Goal: Task Accomplishment & Management: Use online tool/utility

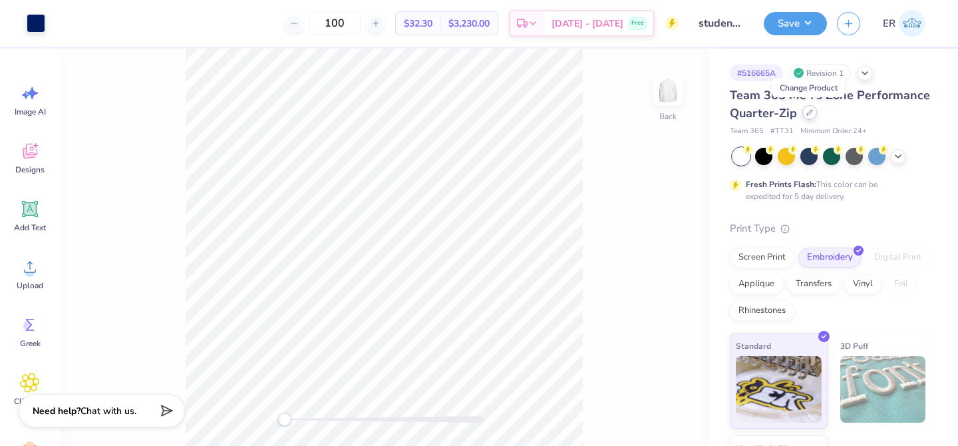
click at [803, 116] on div at bounding box center [810, 112] width 15 height 15
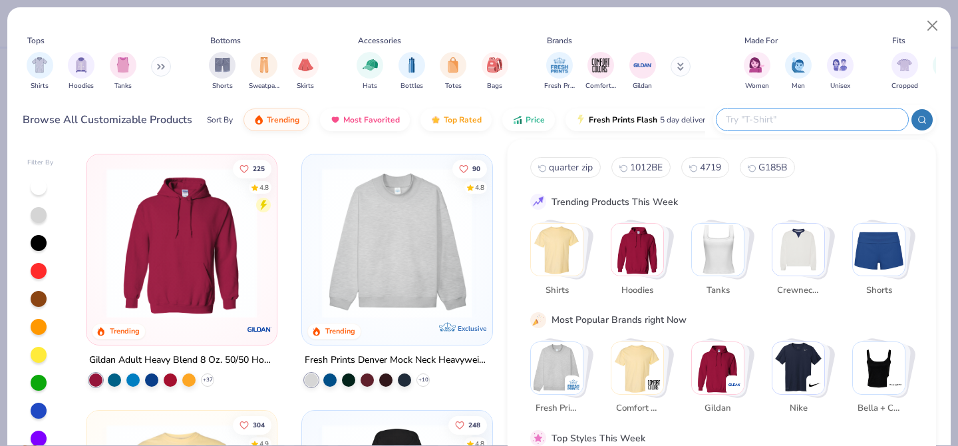
click at [815, 114] on input "text" at bounding box center [812, 119] width 174 height 15
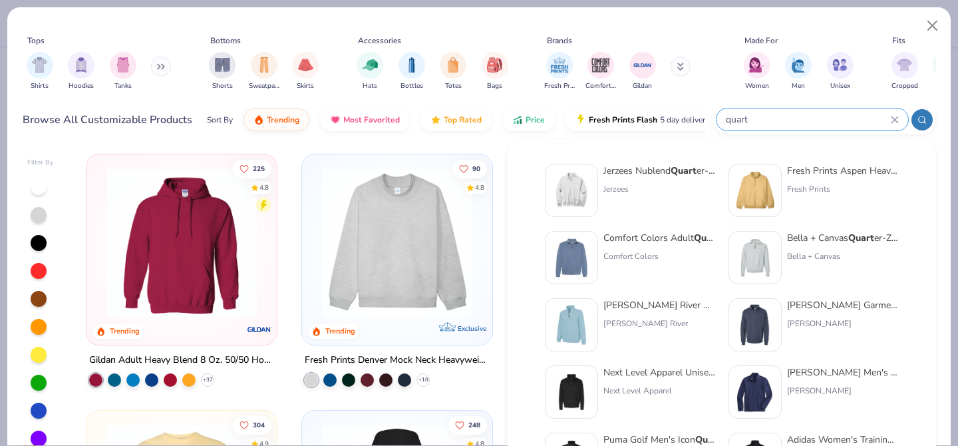
type input "quart"
click at [568, 192] on img at bounding box center [571, 190] width 41 height 41
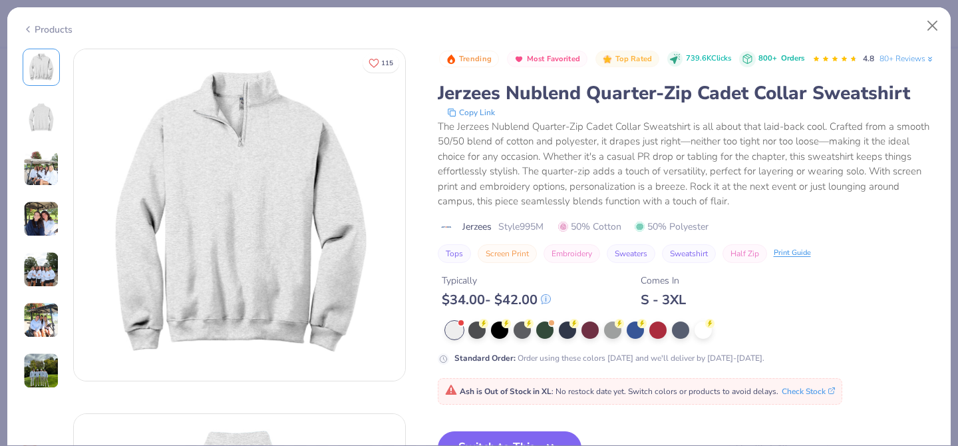
click at [693, 339] on div at bounding box center [691, 329] width 491 height 17
click at [705, 337] on div at bounding box center [703, 328] width 17 height 17
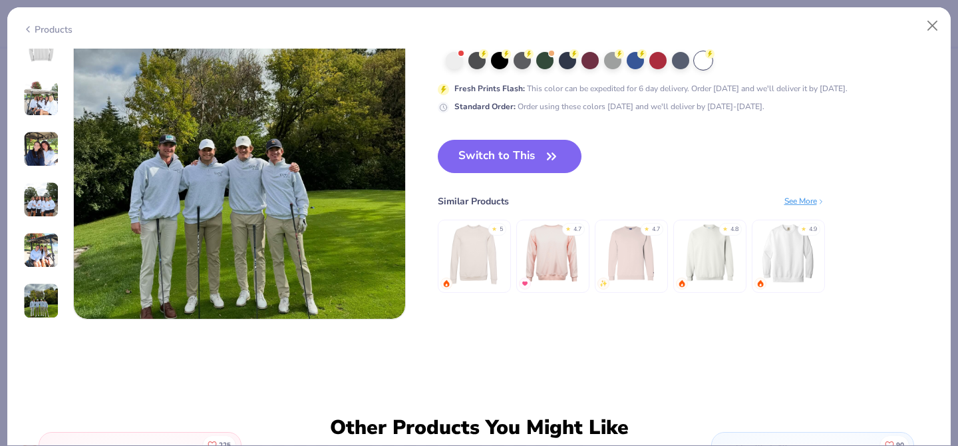
scroll to position [2124, 0]
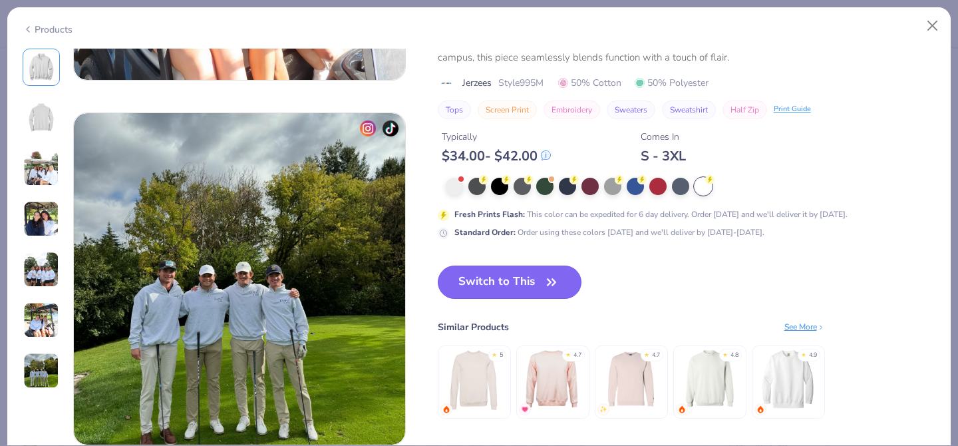
click at [530, 266] on button "Switch to This" at bounding box center [510, 282] width 144 height 33
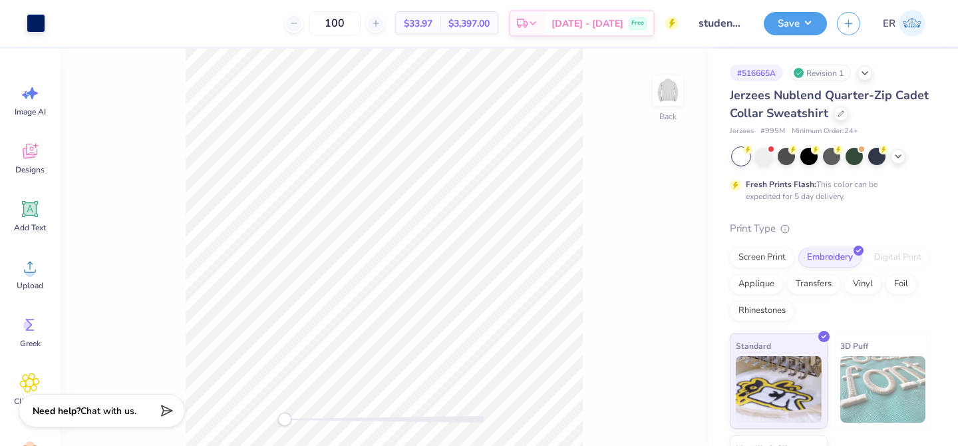
click at [912, 4] on div "Save ER" at bounding box center [861, 23] width 194 height 47
click at [911, 21] on img at bounding box center [912, 23] width 27 height 27
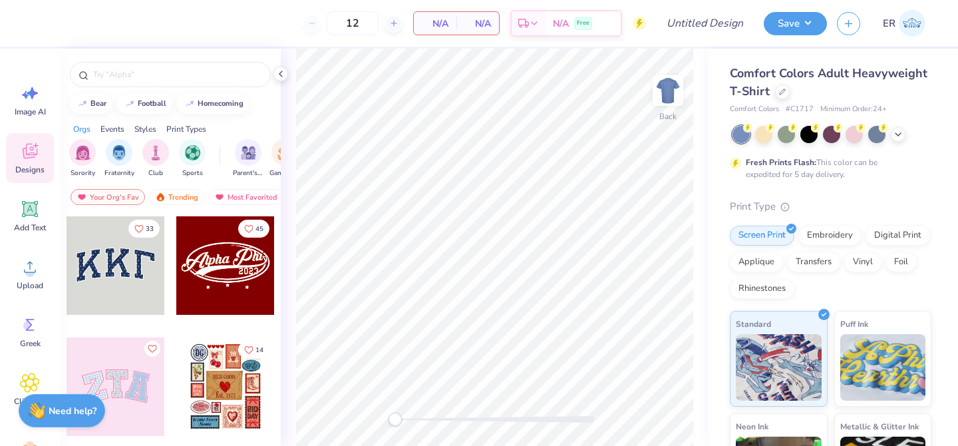
click at [787, 87] on div "Comfort Colors Adult Heavyweight T-Shirt" at bounding box center [831, 83] width 202 height 36
click at [787, 88] on div at bounding box center [782, 90] width 15 height 15
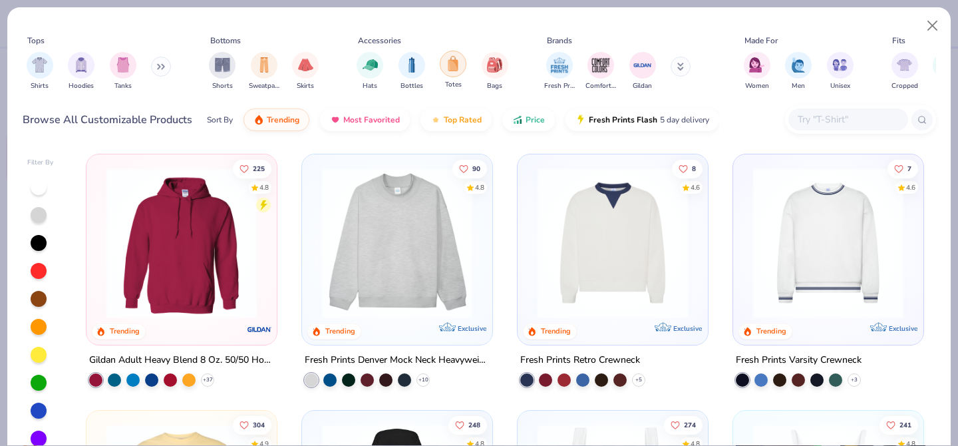
click at [452, 68] on img "filter for Totes" at bounding box center [453, 63] width 15 height 15
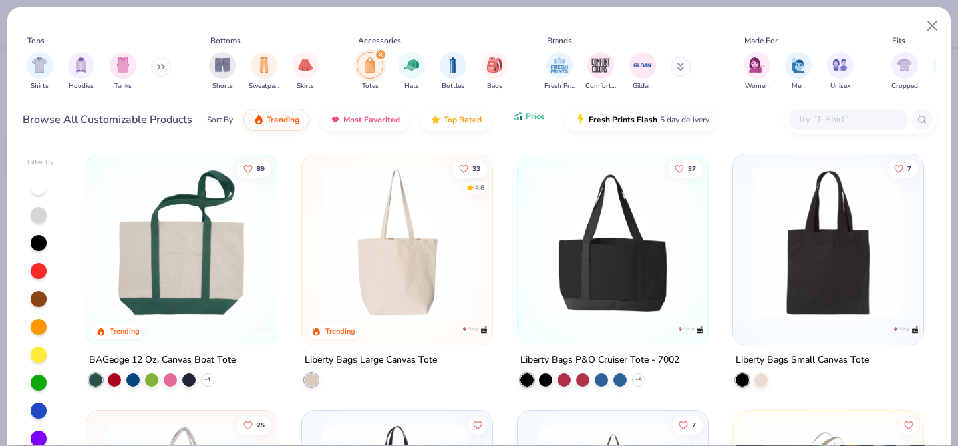
click at [508, 124] on button "Price" at bounding box center [528, 116] width 53 height 23
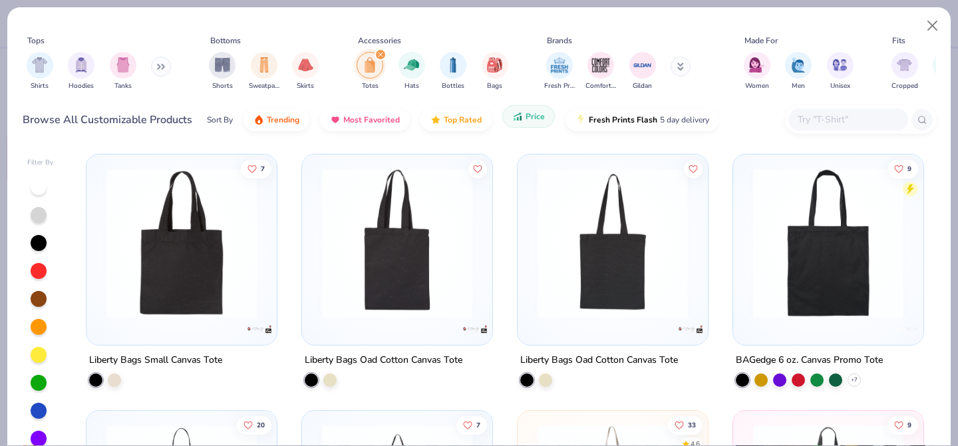
click at [508, 124] on button "Price" at bounding box center [528, 116] width 53 height 23
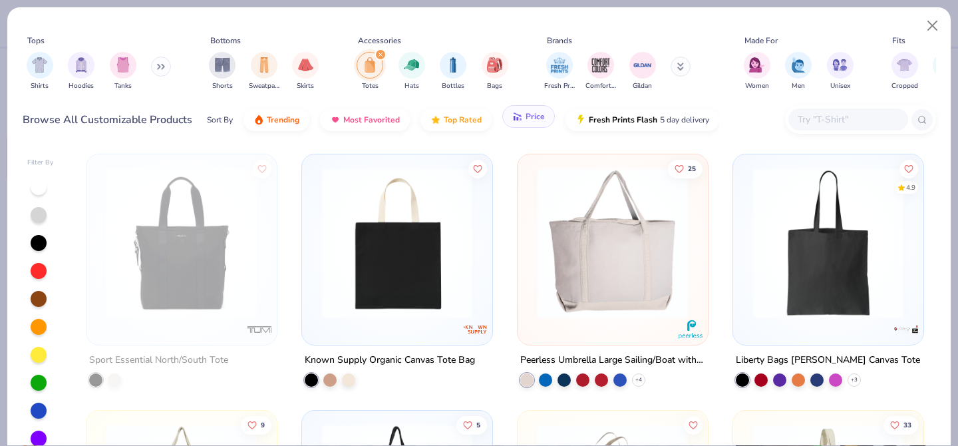
click at [508, 124] on button "Price" at bounding box center [528, 116] width 53 height 23
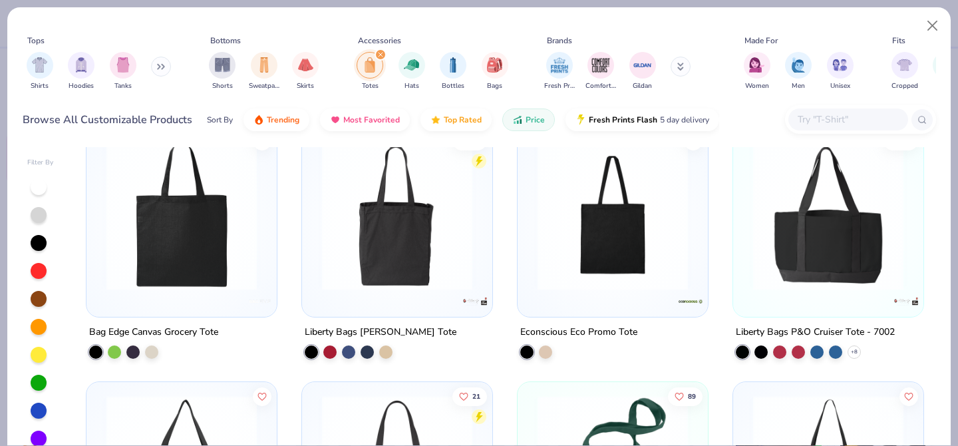
scroll to position [536, 0]
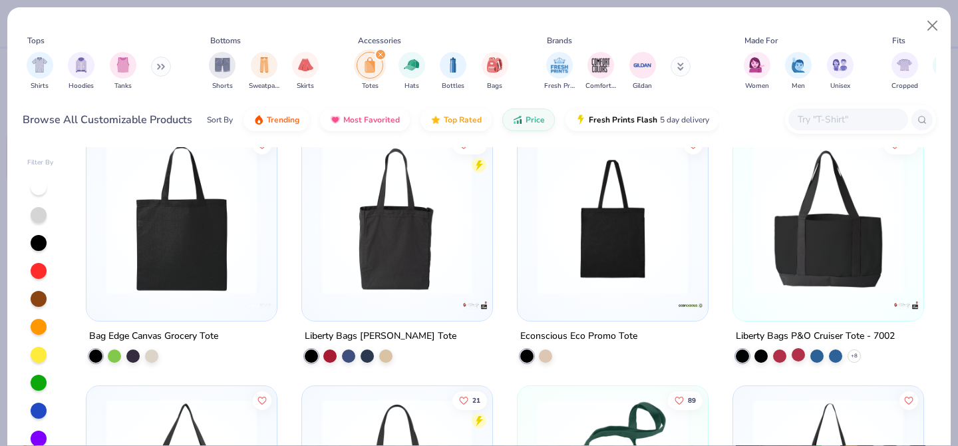
click at [795, 351] on div at bounding box center [798, 353] width 13 height 13
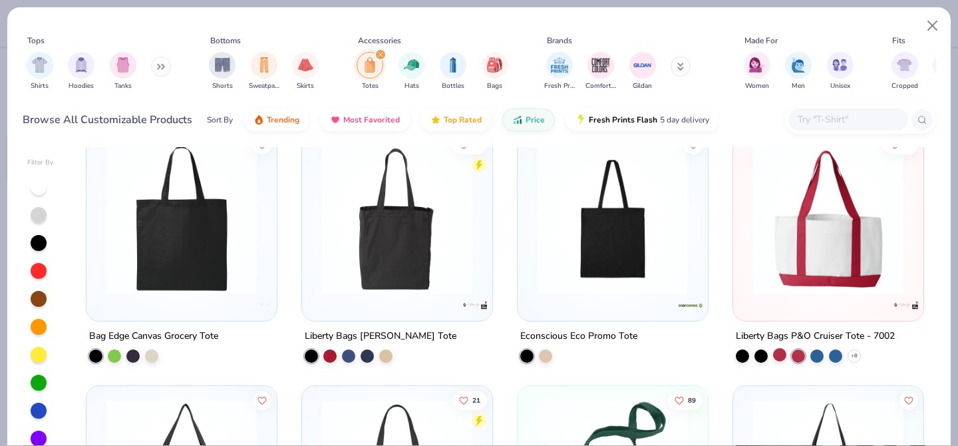
click at [781, 347] on div at bounding box center [779, 353] width 13 height 13
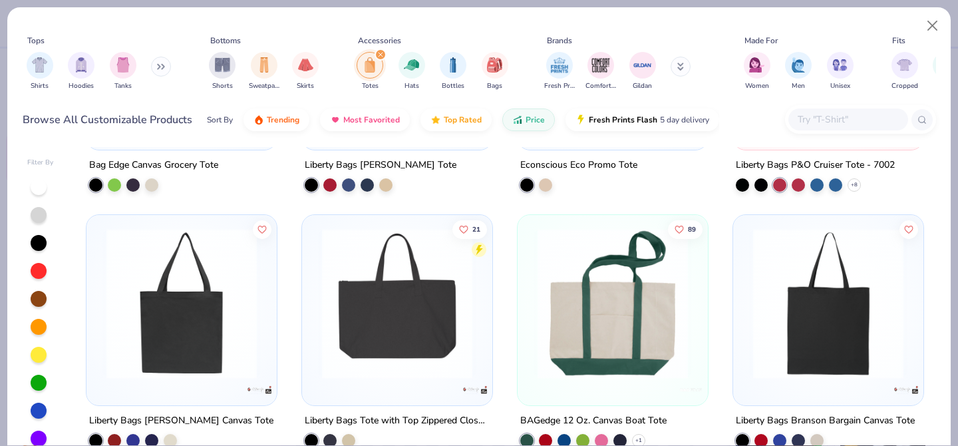
scroll to position [709, 0]
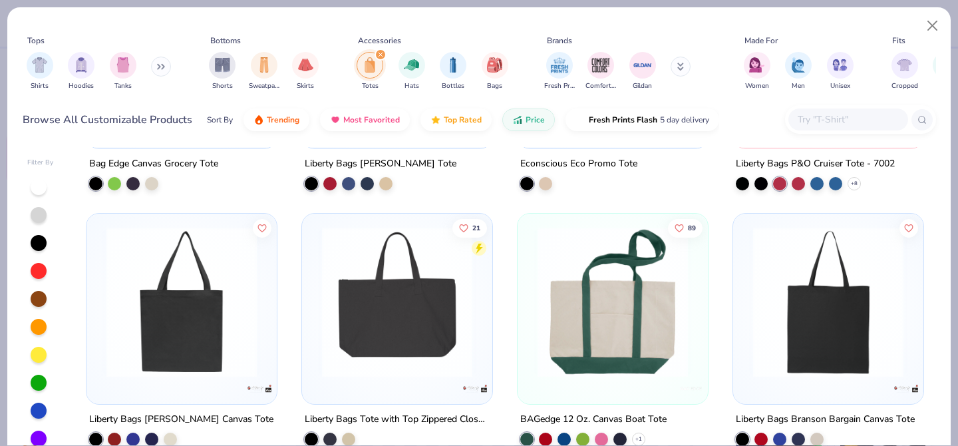
click at [586, 293] on img at bounding box center [613, 302] width 164 height 150
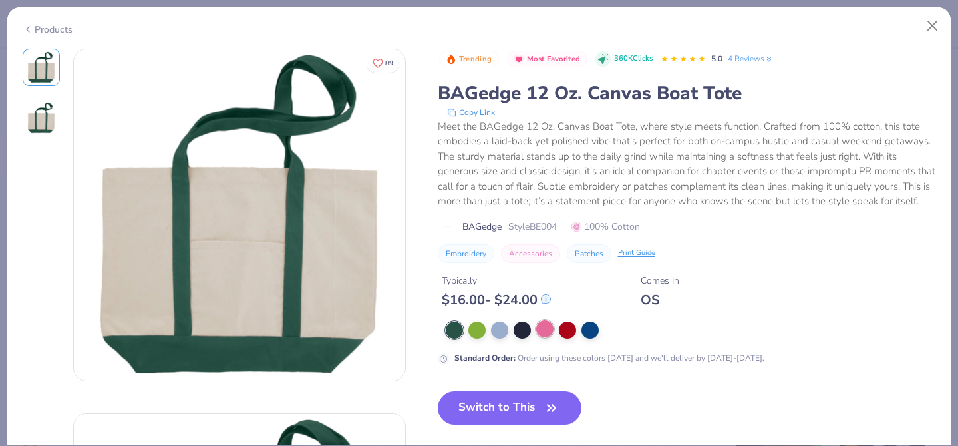
click at [546, 321] on div at bounding box center [544, 328] width 17 height 17
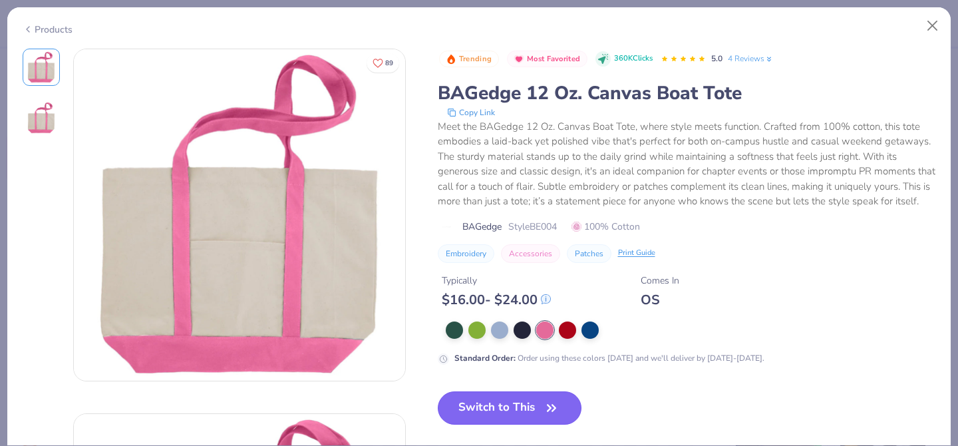
click at [459, 400] on button "Switch to This" at bounding box center [510, 407] width 144 height 33
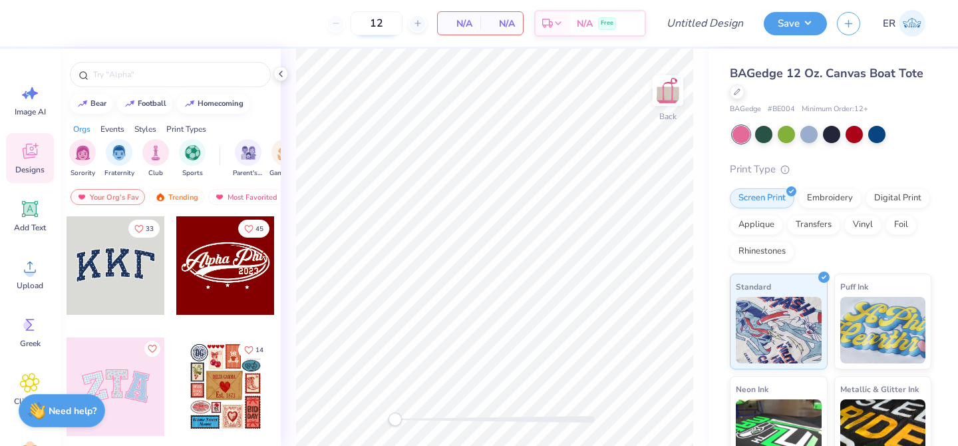
click at [364, 17] on input "12" at bounding box center [377, 23] width 52 height 24
click at [367, 19] on input "12" at bounding box center [377, 23] width 52 height 24
click at [373, 22] on input "12" at bounding box center [377, 23] width 52 height 24
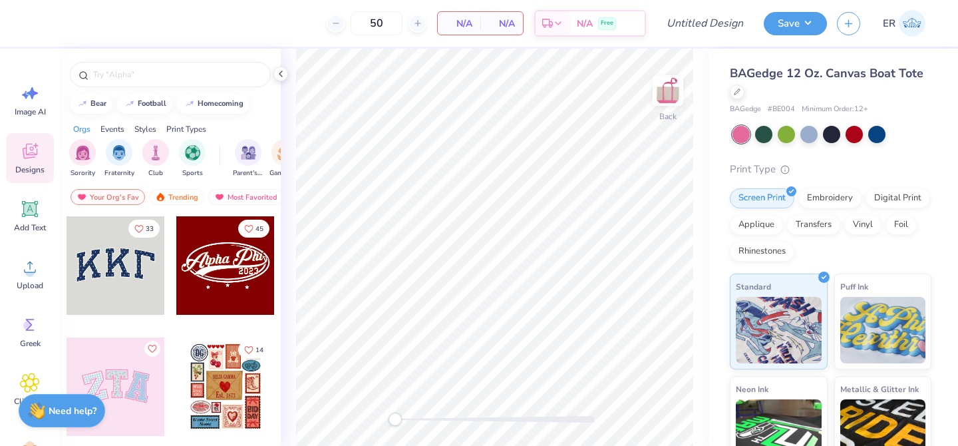
type input "50"
click at [455, 27] on span "N/A" at bounding box center [459, 24] width 27 height 14
click at [469, 25] on span "N/A" at bounding box center [459, 24] width 27 height 14
click at [835, 204] on div "Embroidery" at bounding box center [830, 196] width 63 height 20
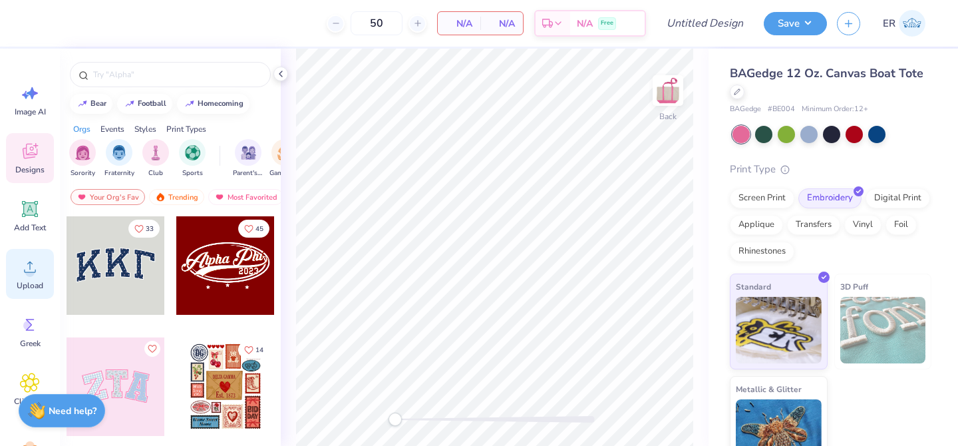
click at [31, 268] on circle at bounding box center [29, 272] width 9 height 9
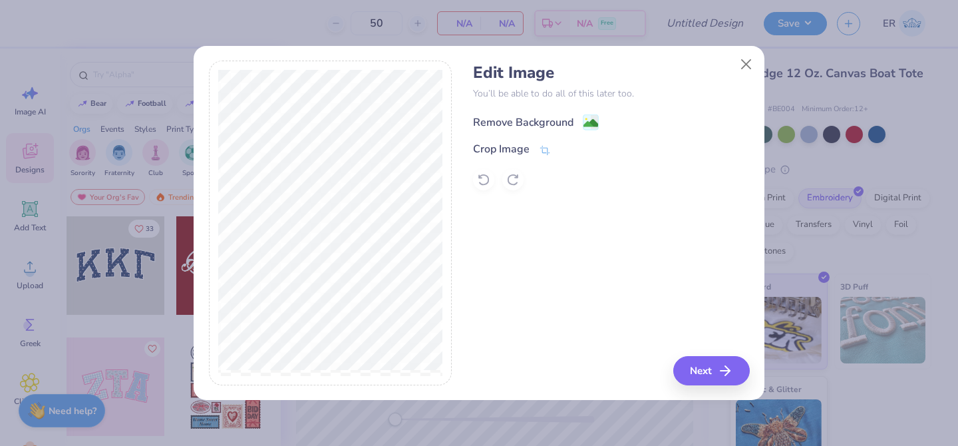
click at [505, 123] on div "Remove Background" at bounding box center [523, 122] width 100 height 16
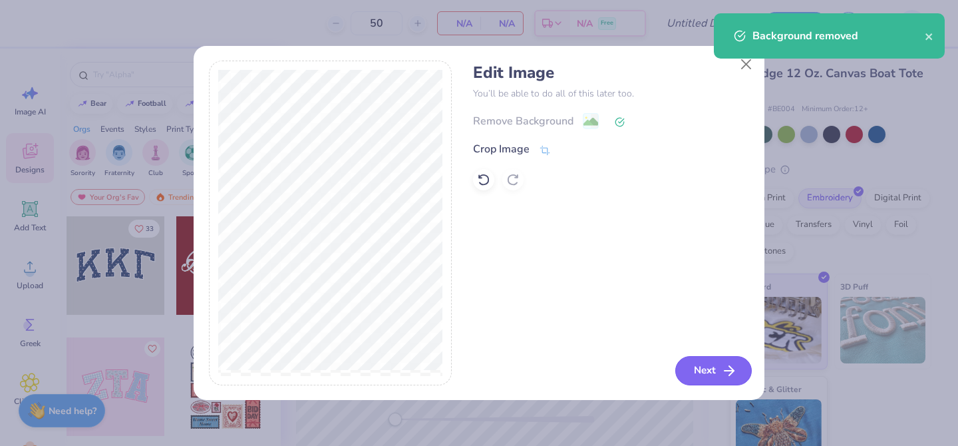
click at [725, 357] on button "Next" at bounding box center [714, 370] width 77 height 29
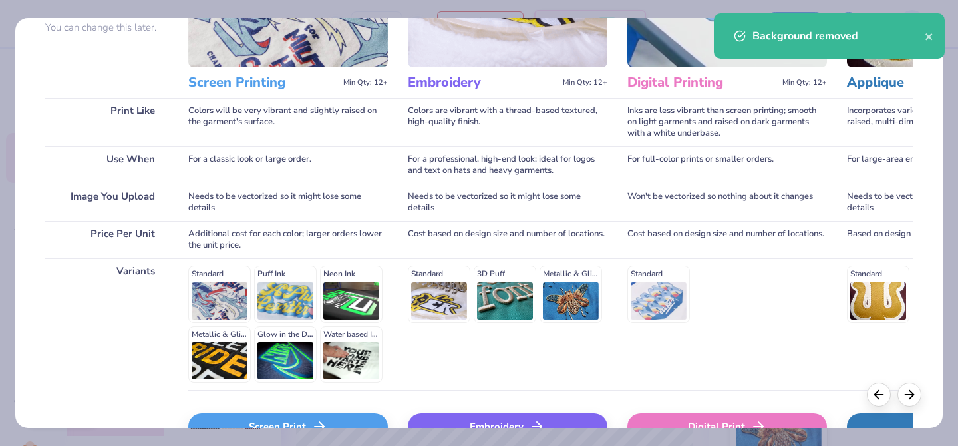
scroll to position [218, 0]
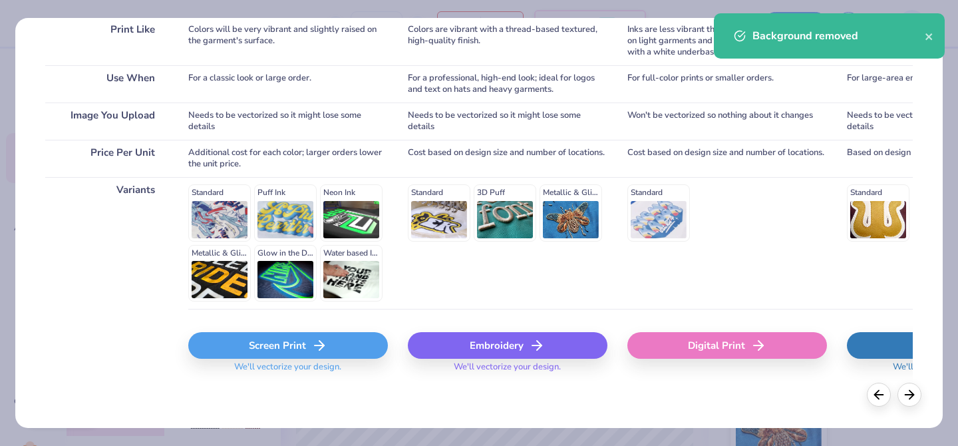
click at [489, 338] on div "Embroidery" at bounding box center [508, 345] width 200 height 27
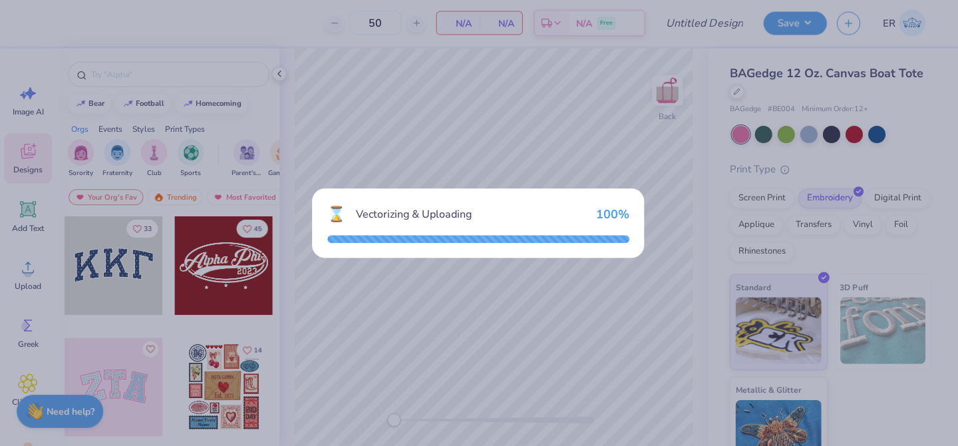
scroll to position [0, 0]
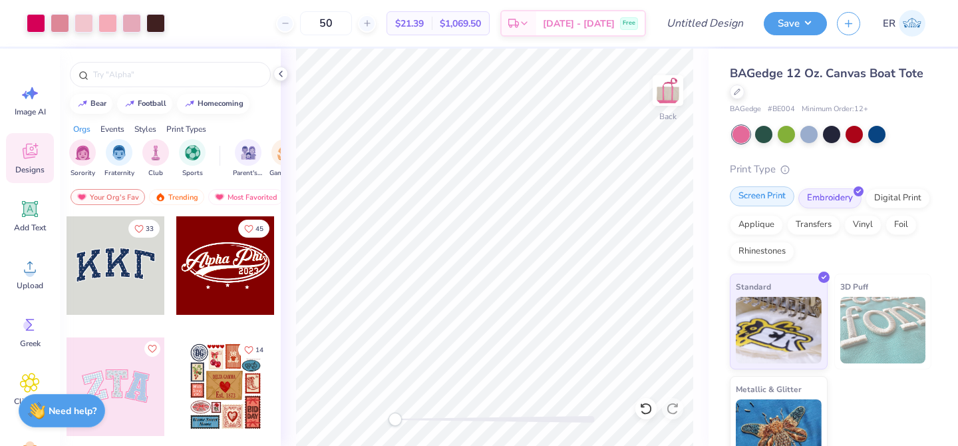
click at [779, 198] on div "Screen Print" at bounding box center [762, 196] width 65 height 20
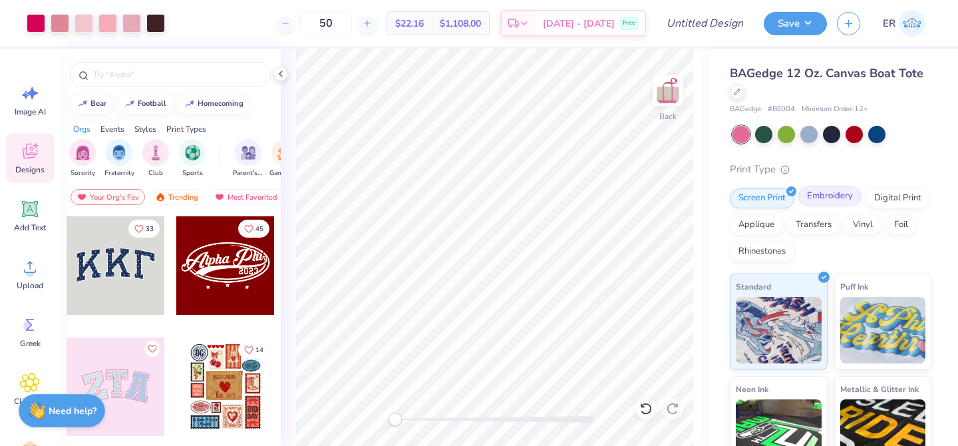
click at [811, 198] on div "Embroidery" at bounding box center [830, 196] width 63 height 20
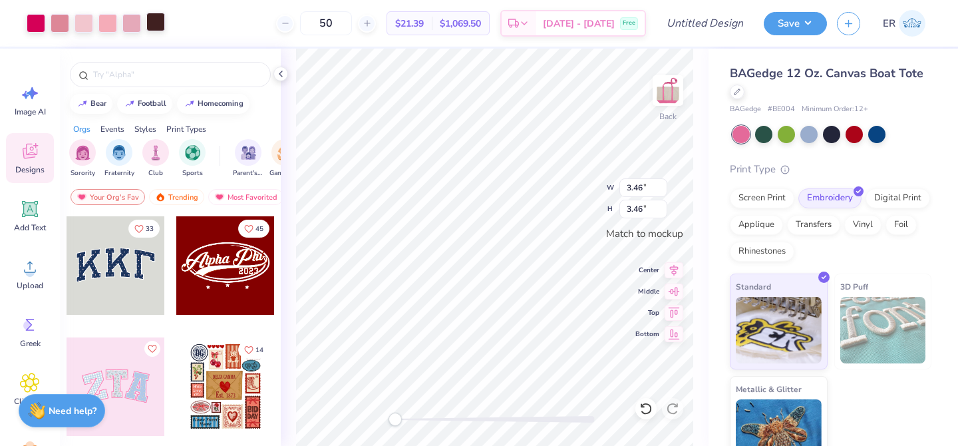
click at [162, 18] on div at bounding box center [155, 22] width 19 height 19
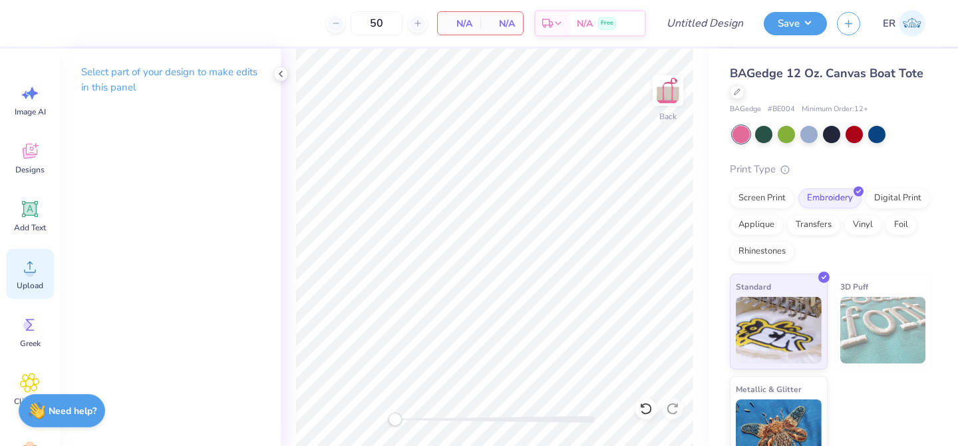
click at [39, 269] on icon at bounding box center [30, 267] width 20 height 20
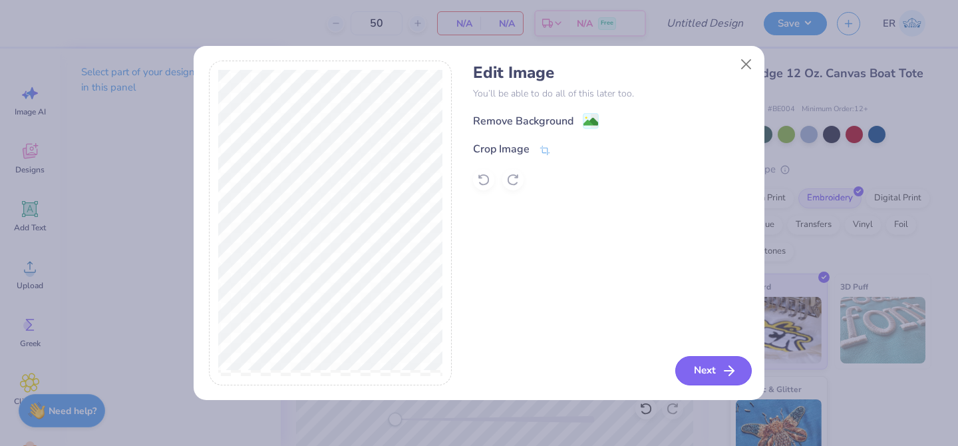
click at [719, 381] on button "Next" at bounding box center [714, 370] width 77 height 29
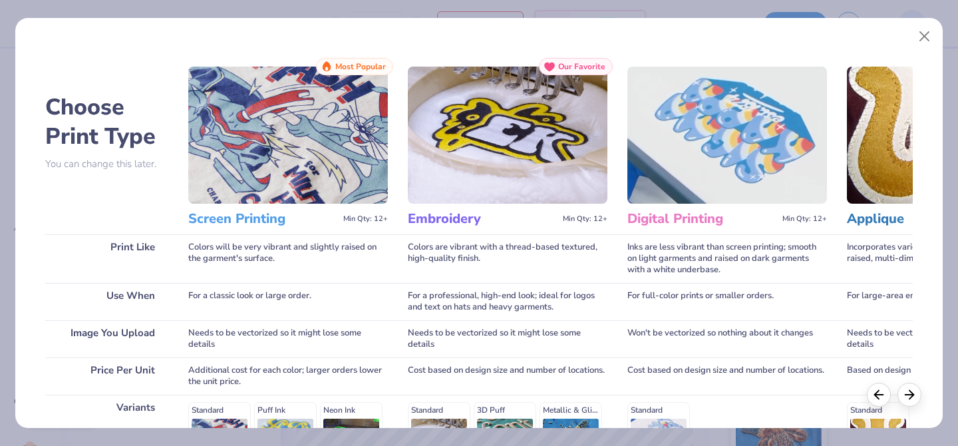
scroll to position [218, 0]
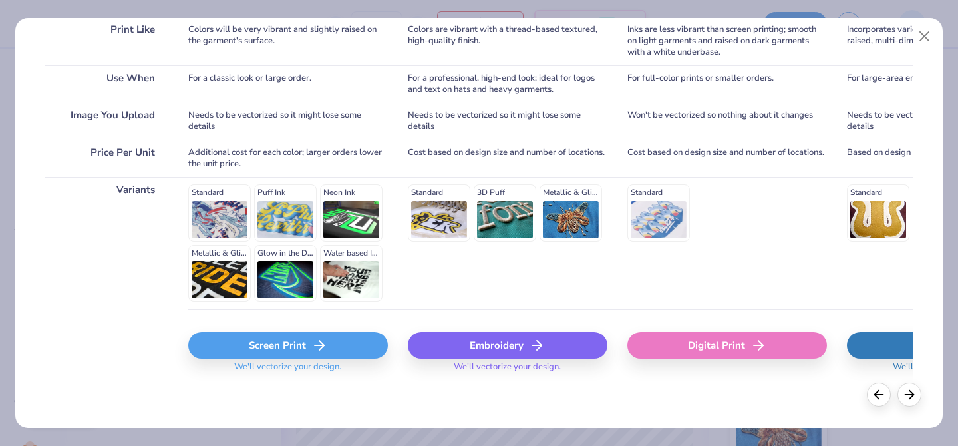
click at [515, 351] on div "Embroidery" at bounding box center [508, 345] width 200 height 27
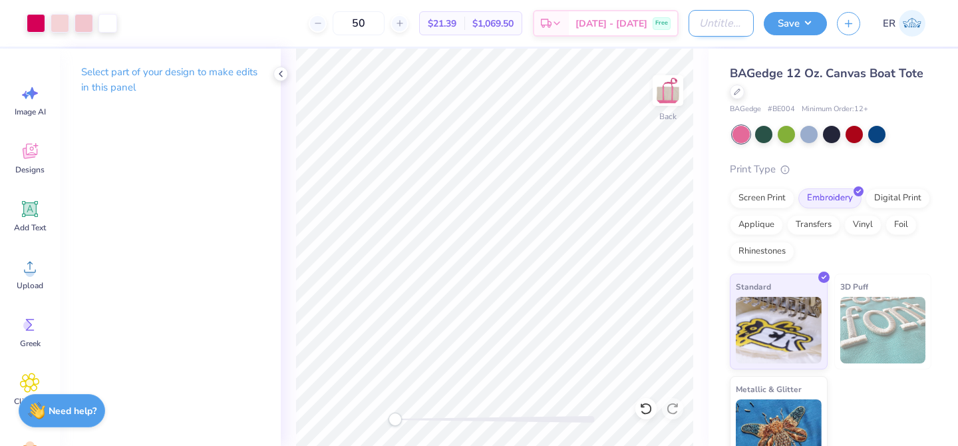
click at [699, 30] on input "Design Title" at bounding box center [721, 23] width 65 height 27
type input "edsc totebags"
click at [799, 23] on button "Save" at bounding box center [795, 21] width 63 height 23
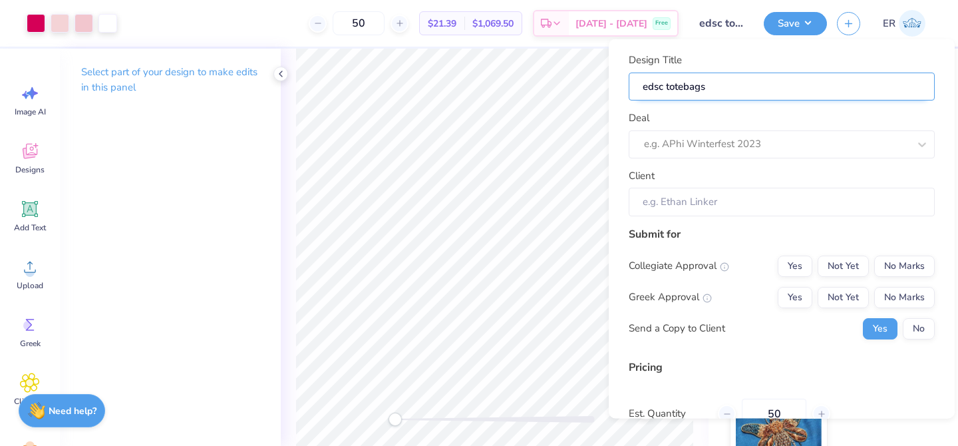
click at [750, 91] on input "edsc totebags" at bounding box center [782, 86] width 306 height 29
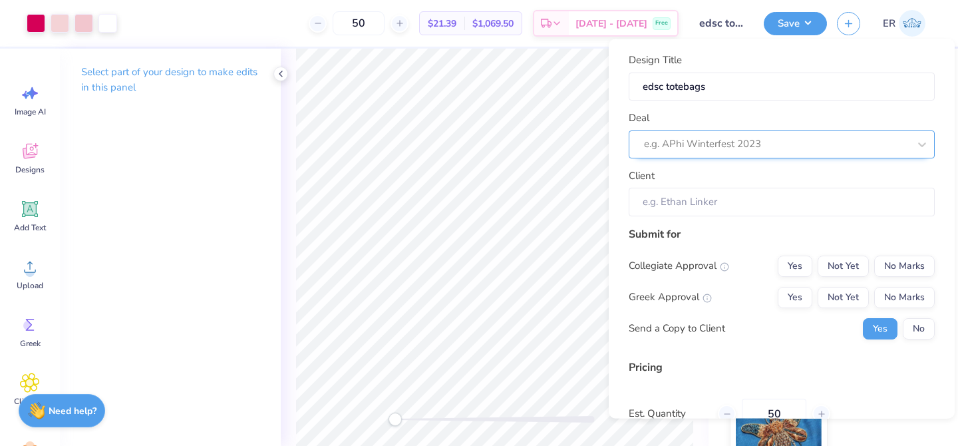
click at [736, 151] on div at bounding box center [776, 144] width 265 height 18
click at [728, 138] on div at bounding box center [776, 144] width 265 height 18
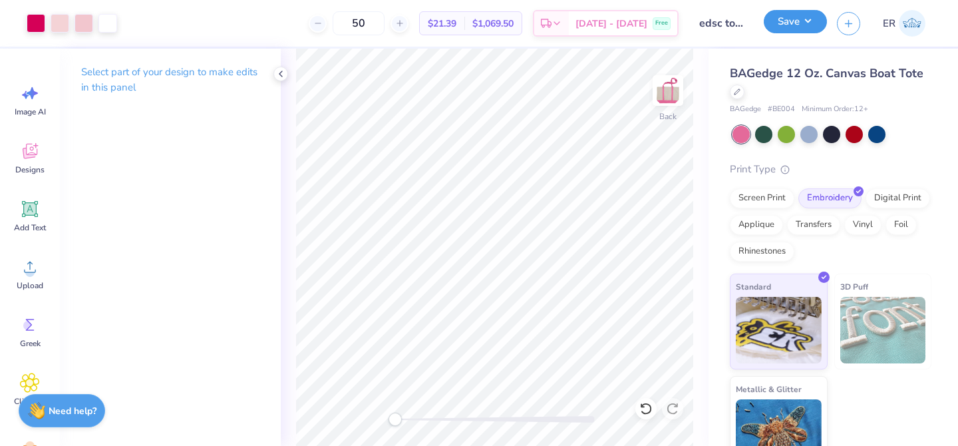
click at [794, 23] on button "Save" at bounding box center [795, 21] width 63 height 23
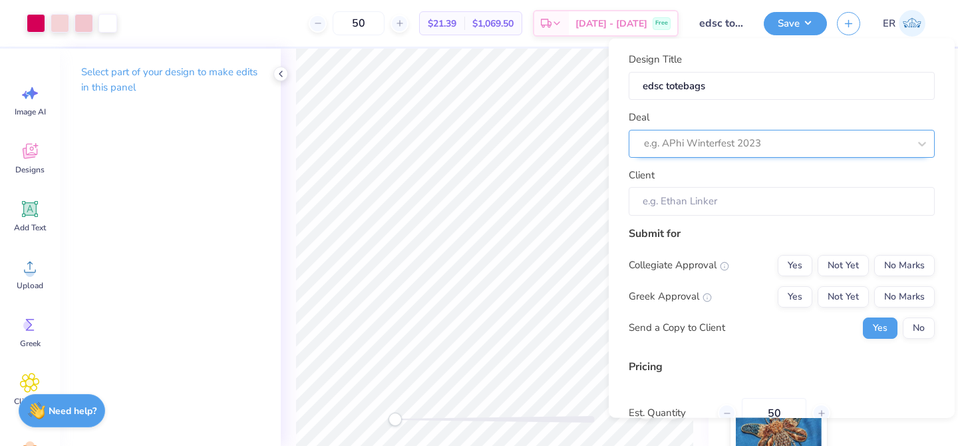
click at [666, 140] on div at bounding box center [776, 143] width 265 height 18
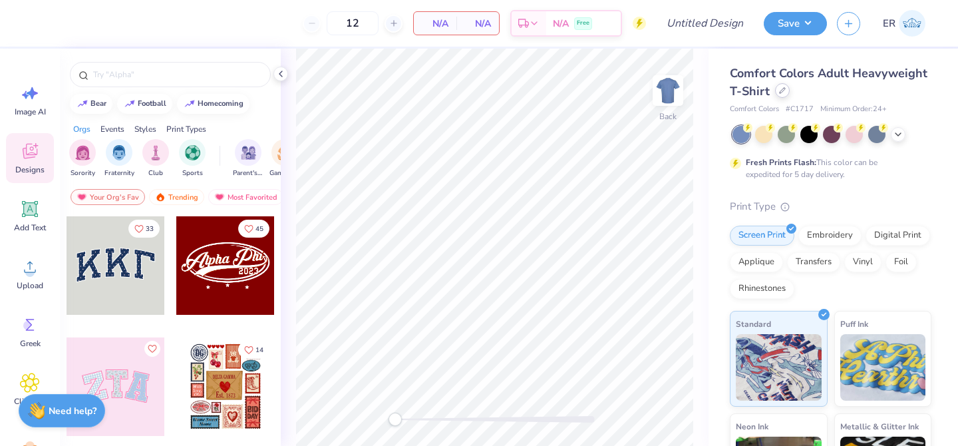
click at [779, 93] on icon at bounding box center [782, 90] width 7 height 7
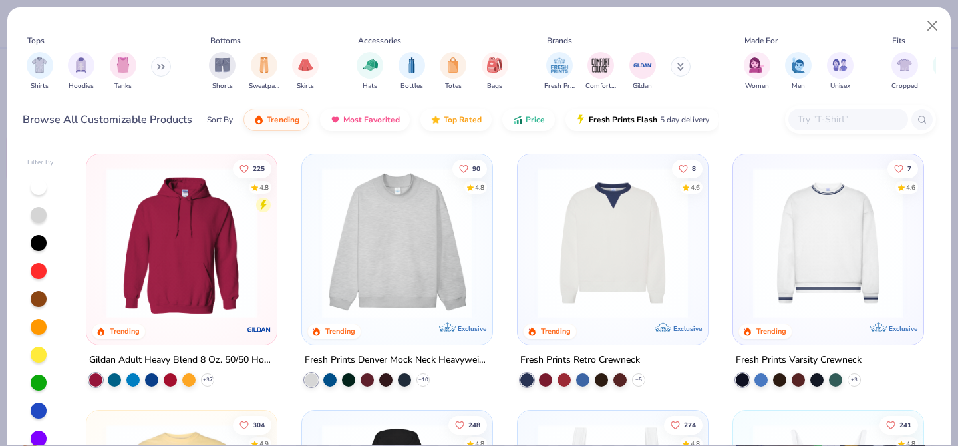
click at [831, 104] on div "Browse All Customizable Products Sort By Trending Most Favorited Top Rated Pric…" at bounding box center [480, 119] width 914 height 37
click at [438, 77] on div "Hats Bottles Totes Bags" at bounding box center [433, 71] width 160 height 49
click at [451, 66] on img "filter for Totes" at bounding box center [453, 63] width 15 height 15
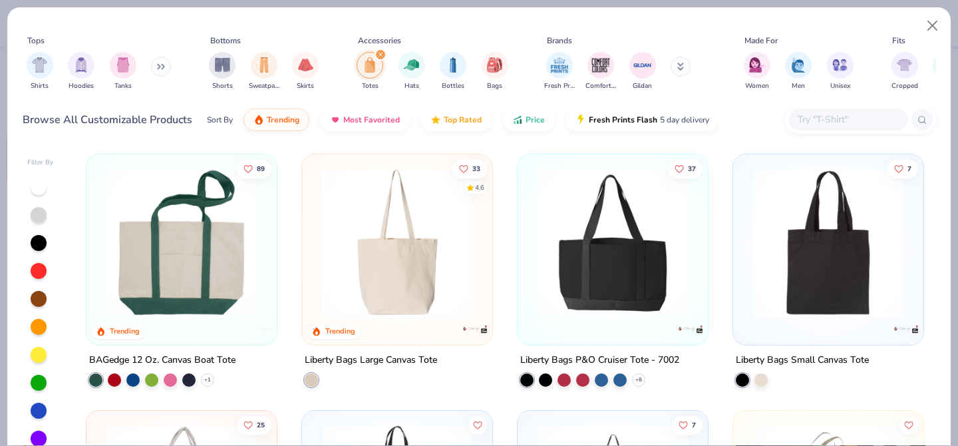
click at [203, 278] on img at bounding box center [182, 243] width 164 height 150
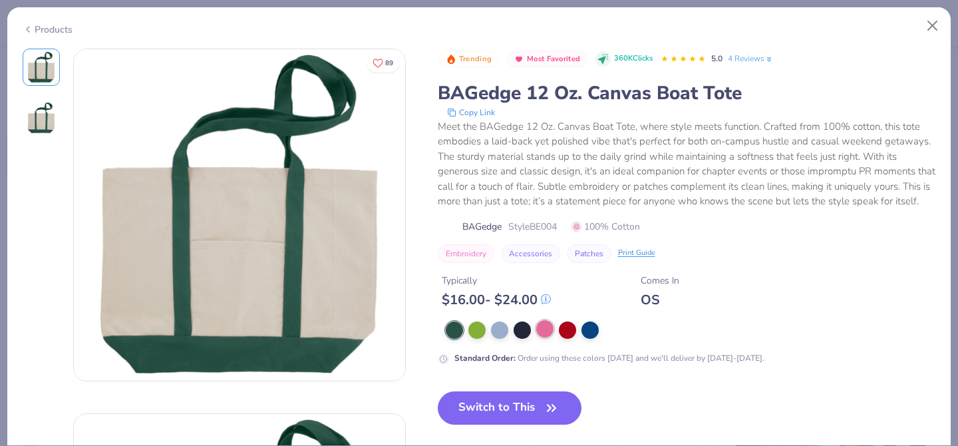
click at [550, 323] on div at bounding box center [544, 328] width 17 height 17
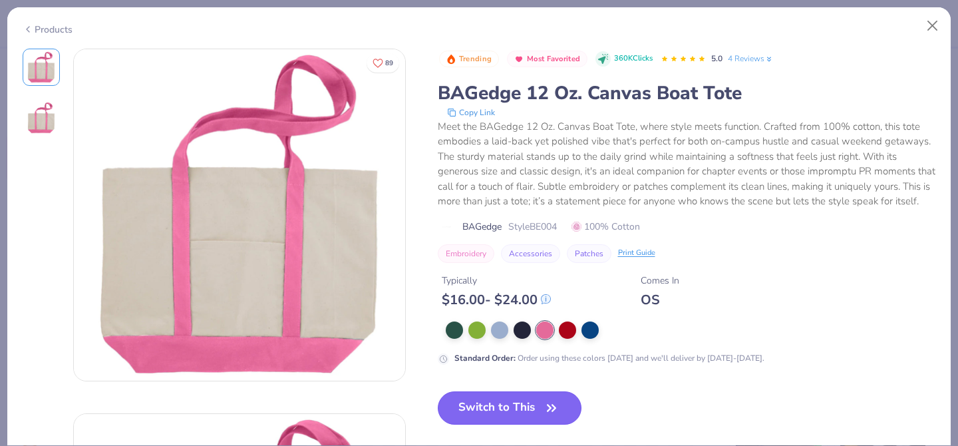
click at [530, 419] on button "Switch to This" at bounding box center [510, 407] width 144 height 33
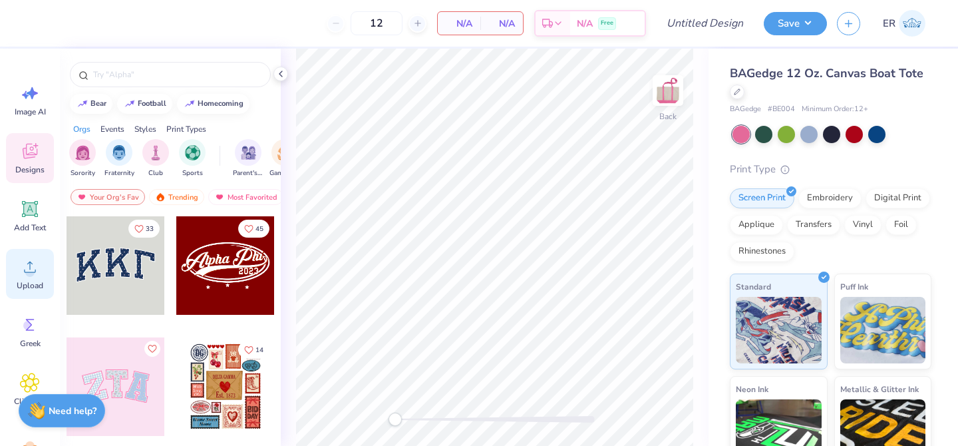
click at [14, 278] on div "Upload" at bounding box center [30, 274] width 48 height 50
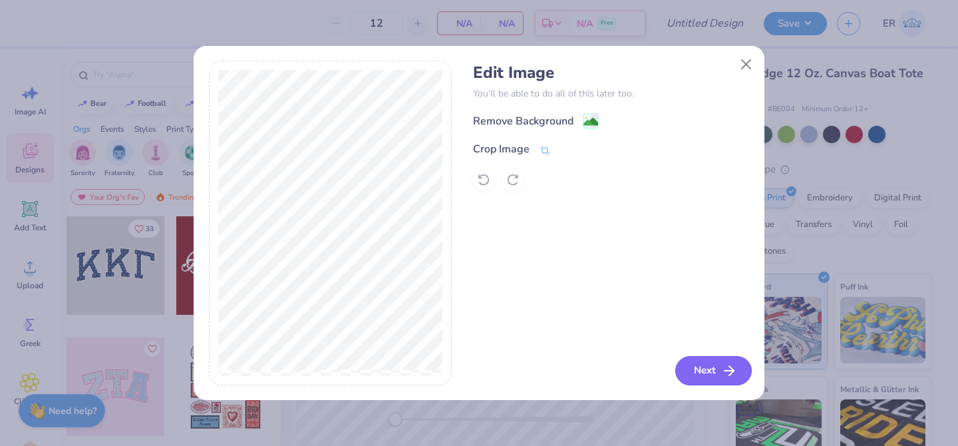
click at [737, 368] on button "Next" at bounding box center [714, 370] width 77 height 29
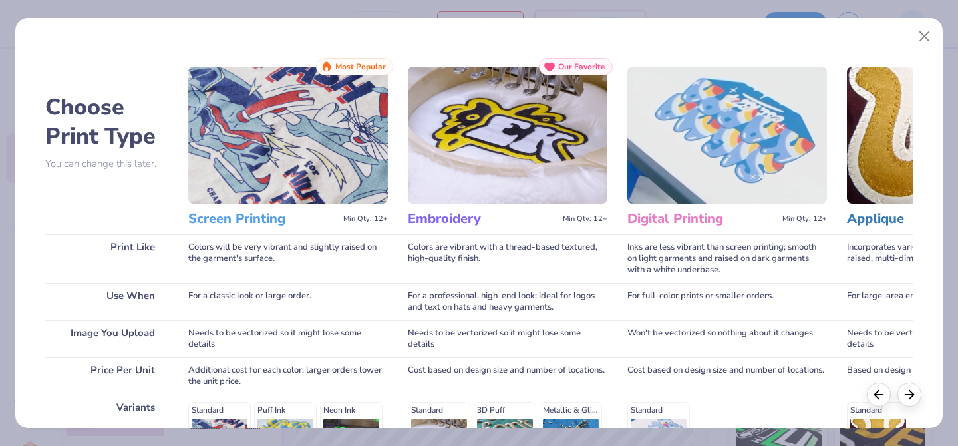
scroll to position [218, 0]
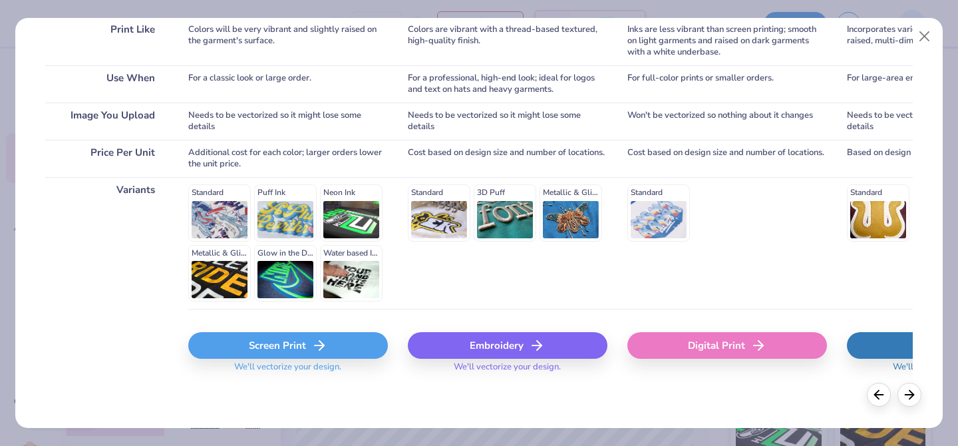
click at [522, 327] on div "Embroidery We'll vectorize your design." at bounding box center [508, 348] width 200 height 79
click at [522, 340] on div "Embroidery" at bounding box center [508, 345] width 200 height 27
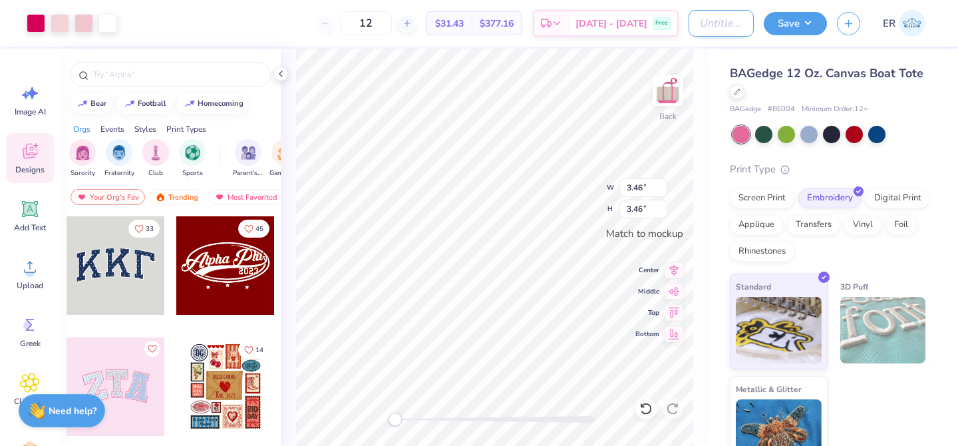
click at [694, 33] on input "Design Title" at bounding box center [721, 23] width 65 height 27
type input "edsc totebags"
click at [799, 25] on button "Save" at bounding box center [795, 21] width 63 height 23
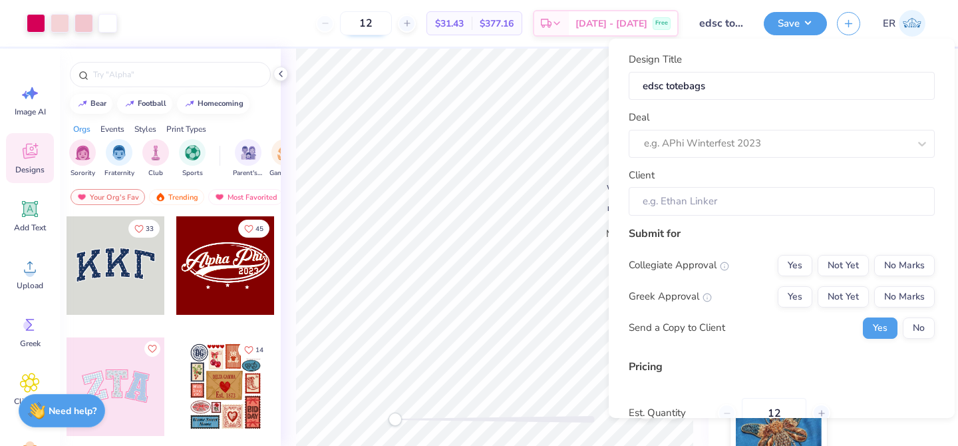
click at [383, 17] on input "12" at bounding box center [366, 23] width 52 height 24
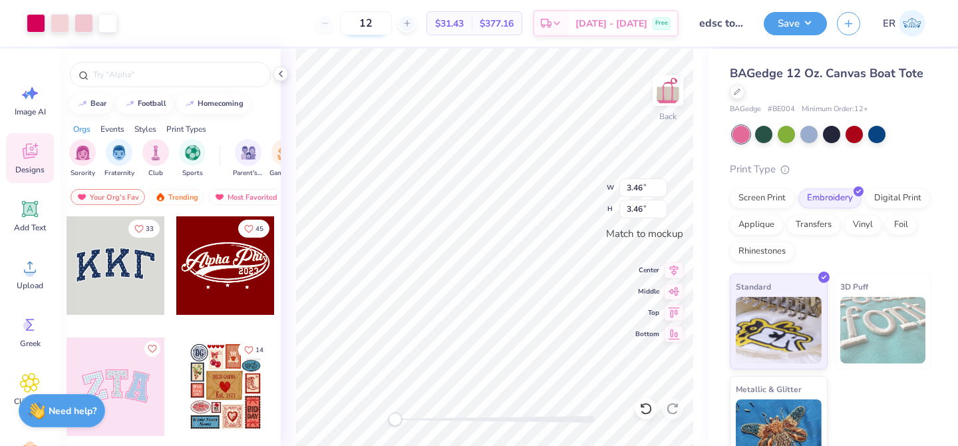
click at [383, 17] on input "12" at bounding box center [366, 23] width 52 height 24
type input "50"
click at [808, 23] on button "Save" at bounding box center [795, 21] width 63 height 23
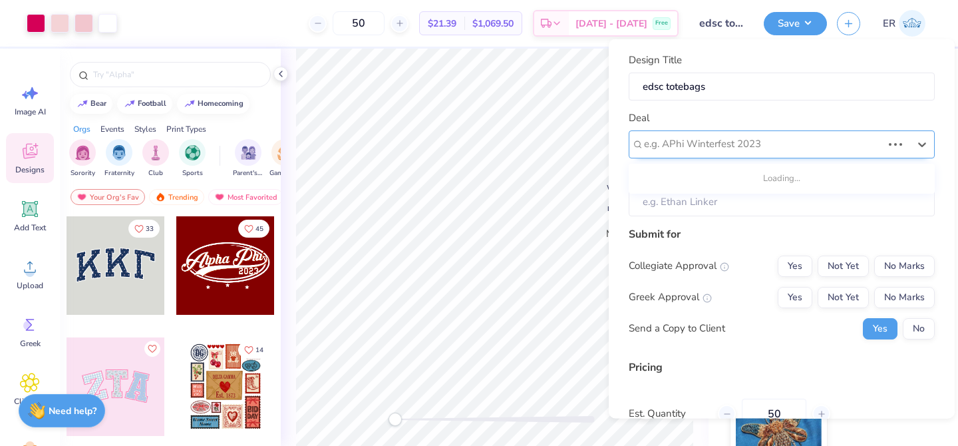
click at [729, 153] on div "e.g. APhi Winterfest 2023" at bounding box center [782, 144] width 306 height 28
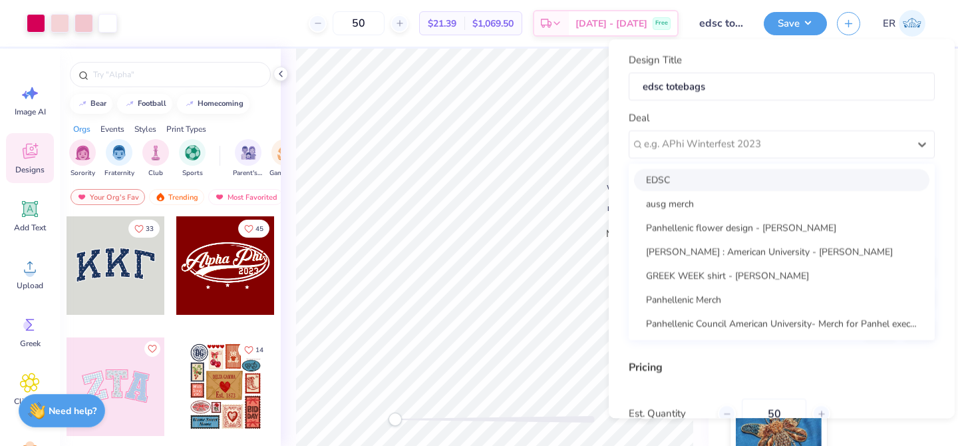
click at [691, 183] on div "EDSC" at bounding box center [781, 179] width 295 height 22
type input "[PERSON_NAME]"
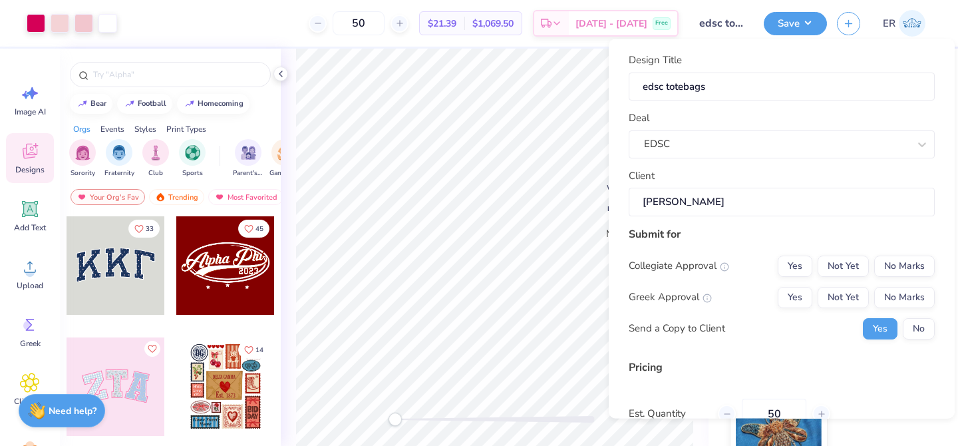
click at [725, 347] on div "Submit for Collegiate Approval Yes Not Yet No Marks Greek Approval Yes Not Yet …" at bounding box center [782, 287] width 306 height 123
click at [829, 266] on button "Not Yet" at bounding box center [843, 265] width 51 height 21
click at [907, 297] on button "No Marks" at bounding box center [905, 296] width 61 height 21
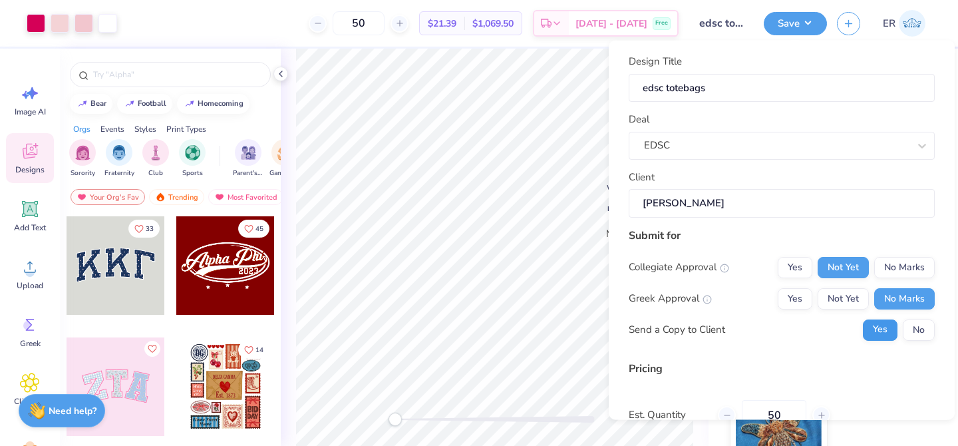
scroll to position [128, 0]
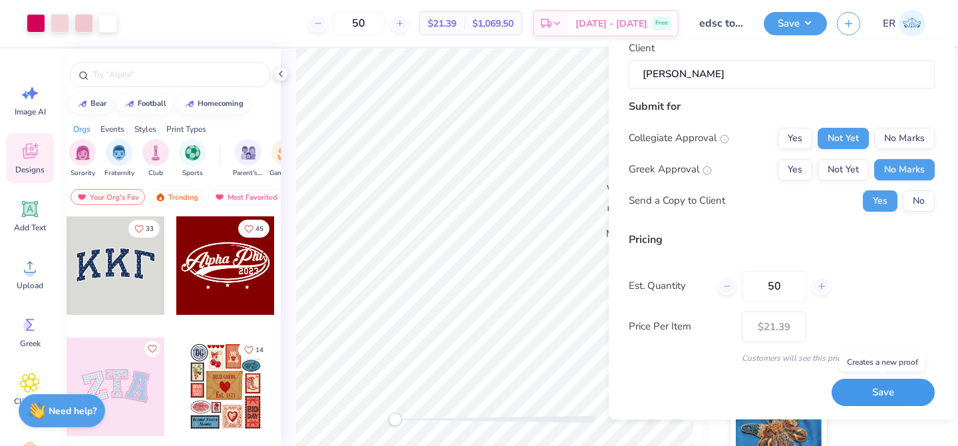
click at [855, 382] on button "Save" at bounding box center [883, 392] width 103 height 27
type input "$21.39"
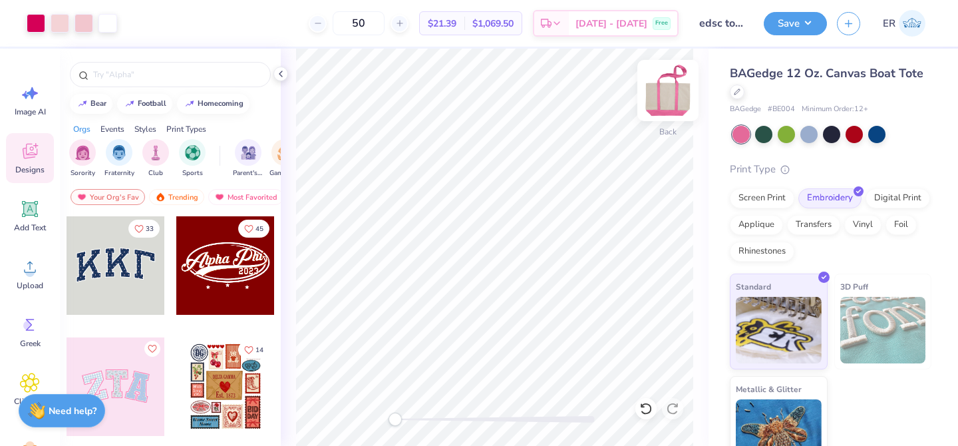
click at [667, 97] on img at bounding box center [668, 90] width 53 height 53
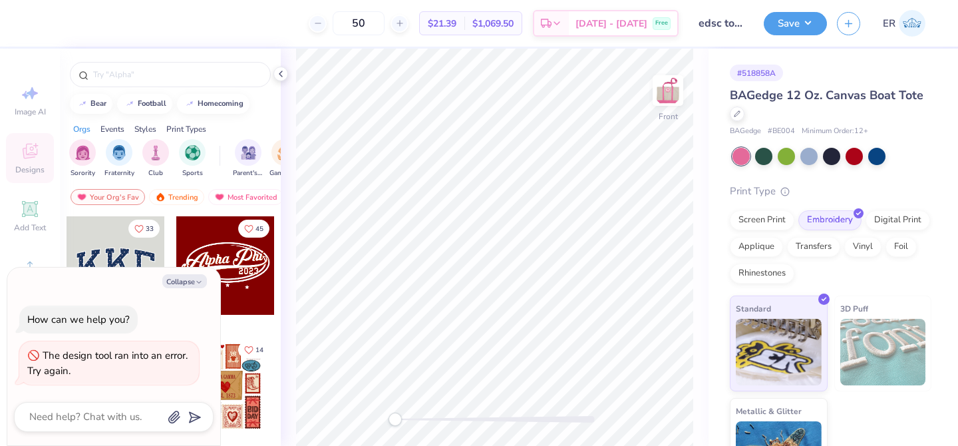
click at [667, 97] on img at bounding box center [668, 90] width 27 height 27
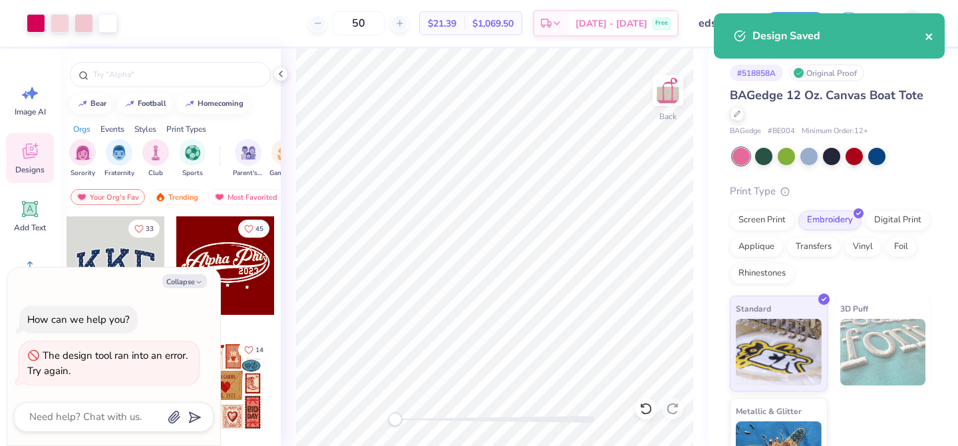
click at [932, 37] on icon "close" at bounding box center [929, 36] width 9 height 11
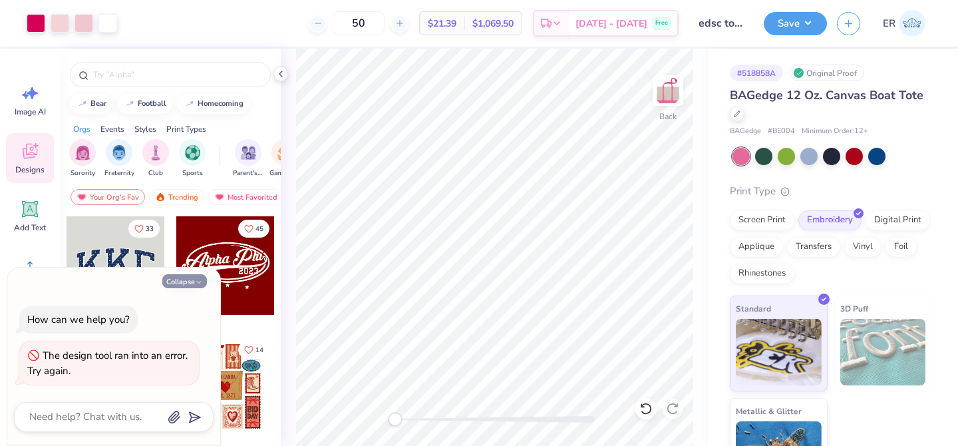
click at [194, 279] on button "Collapse" at bounding box center [184, 281] width 45 height 14
type textarea "x"
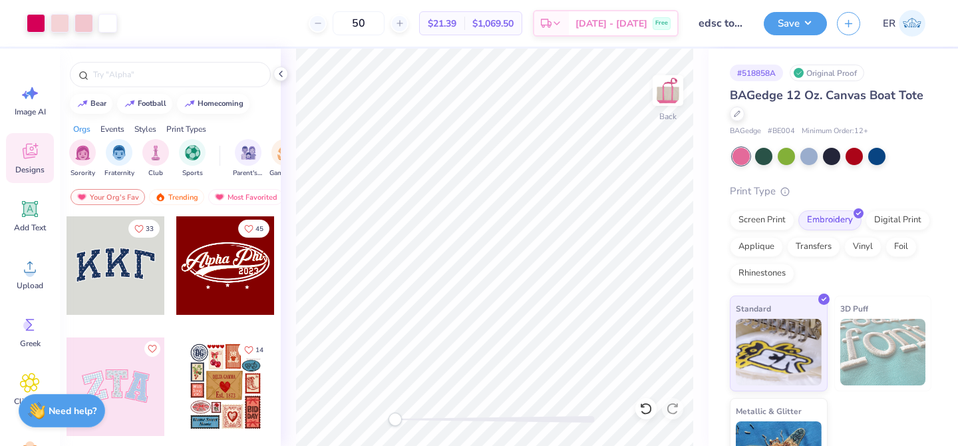
click at [785, 37] on div "Save ER" at bounding box center [861, 23] width 194 height 47
click at [786, 17] on button "Save" at bounding box center [795, 21] width 63 height 23
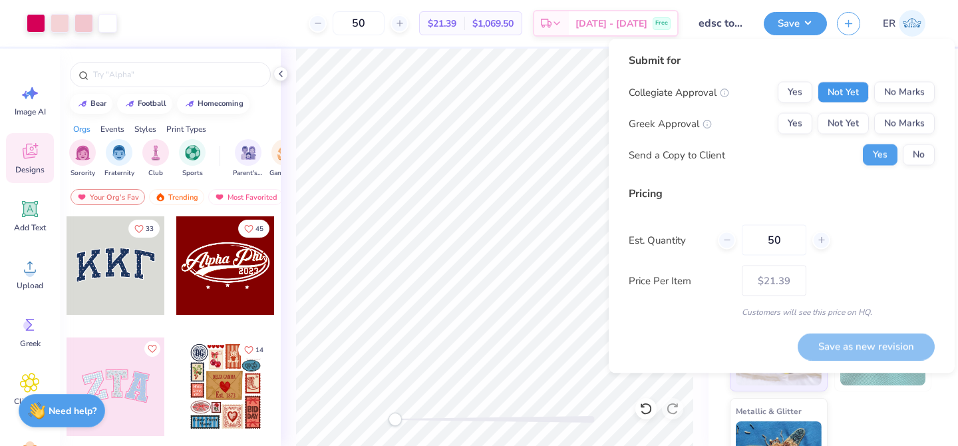
click at [833, 97] on button "Not Yet" at bounding box center [843, 92] width 51 height 21
click at [924, 124] on button "No Marks" at bounding box center [905, 123] width 61 height 21
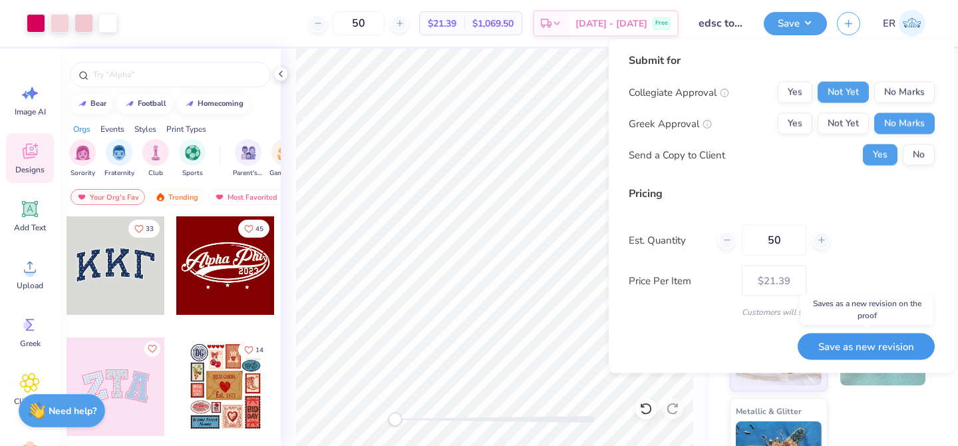
click at [871, 351] on button "Save as new revision" at bounding box center [866, 346] width 137 height 27
type input "$21.39"
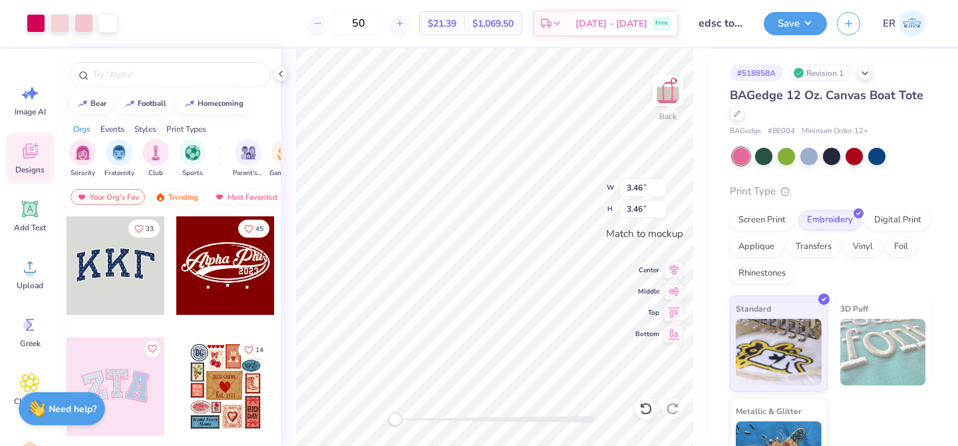
click at [91, 411] on strong "Need help?" at bounding box center [73, 409] width 48 height 13
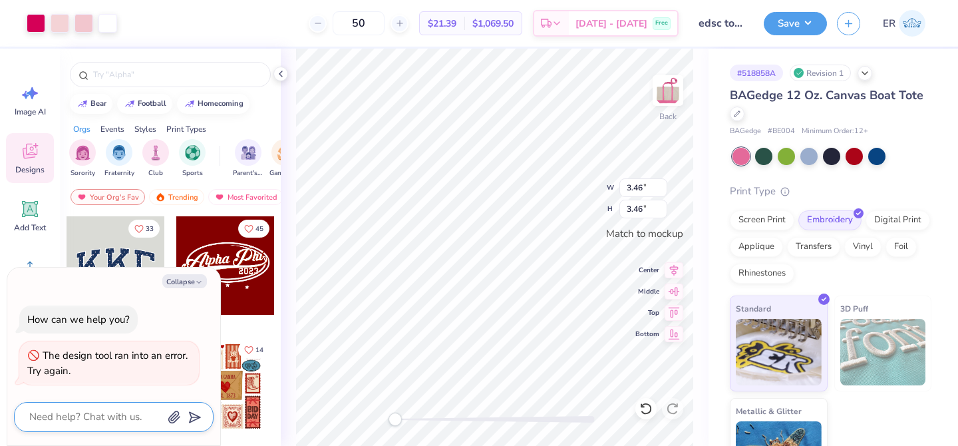
click at [120, 418] on textarea at bounding box center [95, 417] width 135 height 18
type textarea "x"
type textarea "c"
type textarea "x"
type textarea "ca"
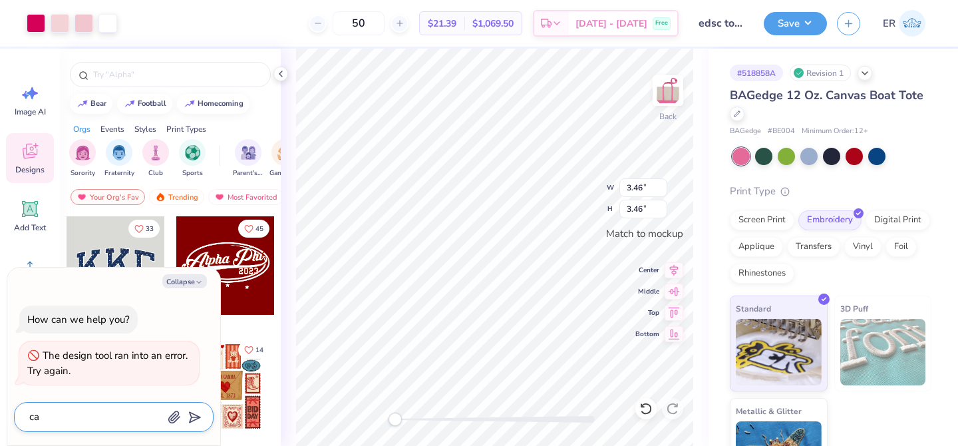
type textarea "x"
type textarea "c"
type textarea "x"
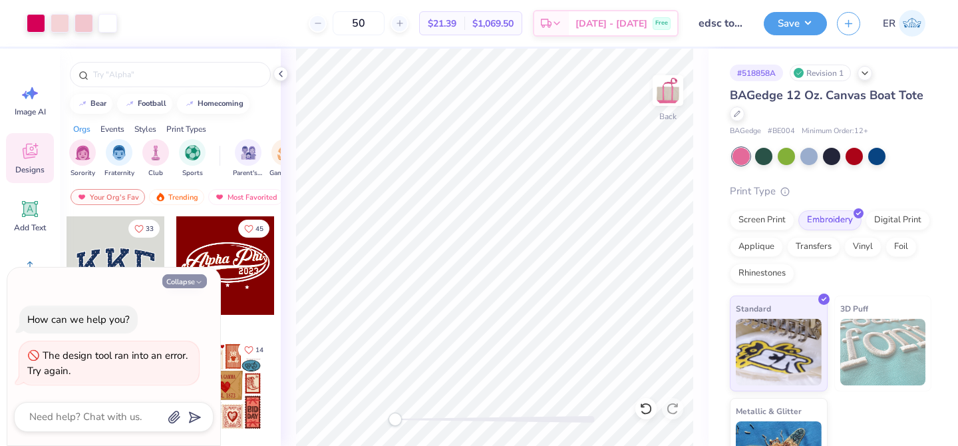
click at [178, 288] on button "Collapse" at bounding box center [184, 281] width 45 height 14
type textarea "x"
